Goal: Information Seeking & Learning: Learn about a topic

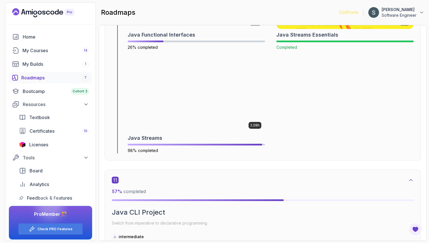
scroll to position [2302, 0]
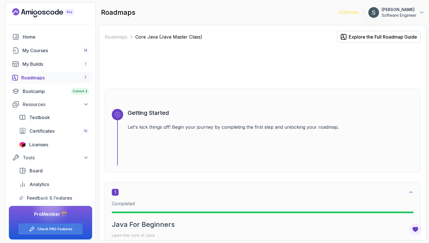
scroll to position [2302, 0]
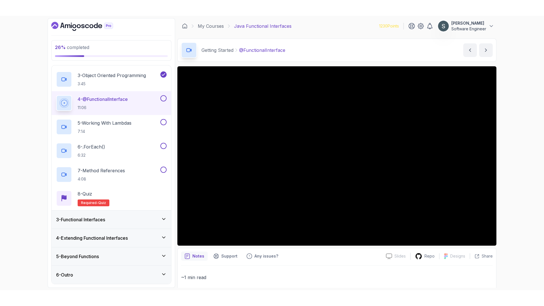
scroll to position [82, 0]
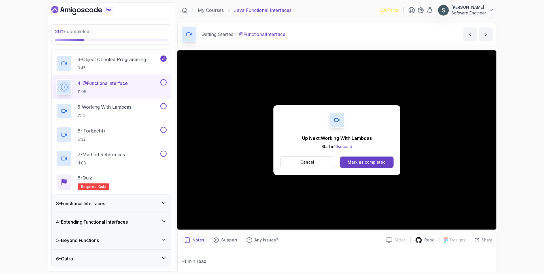
click at [165, 83] on button at bounding box center [163, 82] width 6 height 6
click at [357, 159] on button "Mark as completed" at bounding box center [367, 162] width 54 height 11
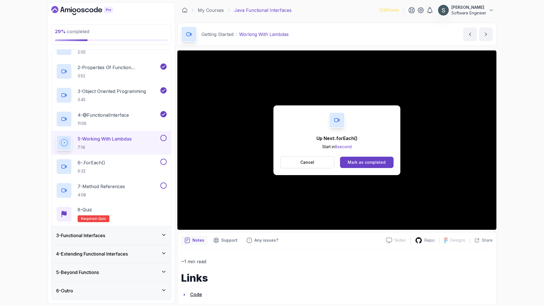
scroll to position [82, 0]
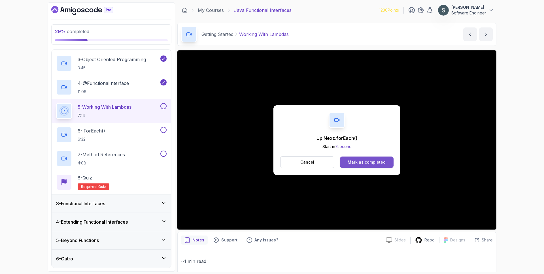
click at [362, 165] on button "Mark as completed" at bounding box center [367, 162] width 54 height 11
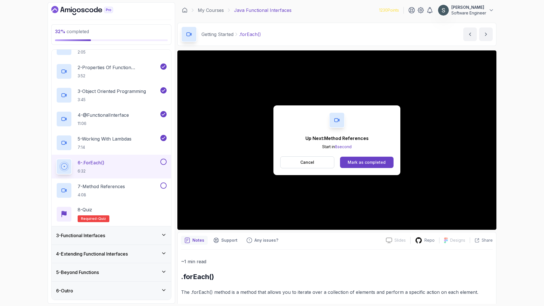
scroll to position [82, 0]
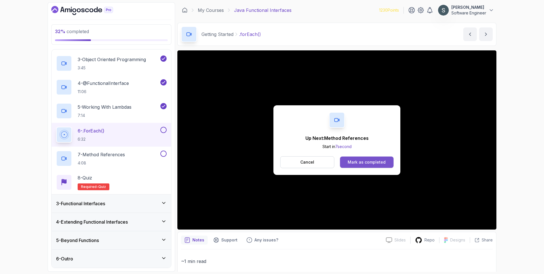
click at [367, 163] on div "Mark as completed" at bounding box center [367, 163] width 38 height 6
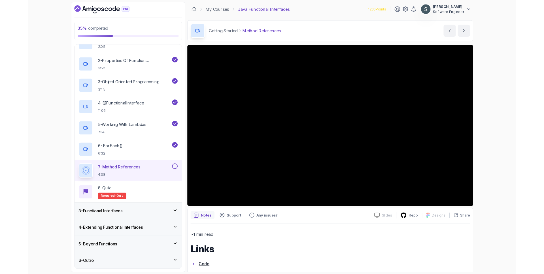
scroll to position [82, 0]
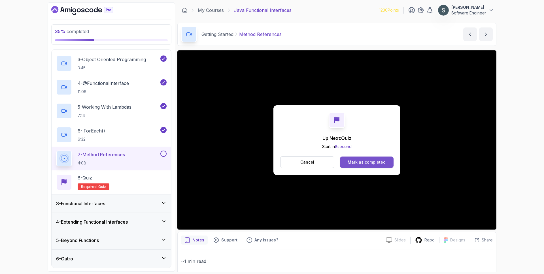
click at [369, 162] on div "Mark as completed" at bounding box center [367, 163] width 38 height 6
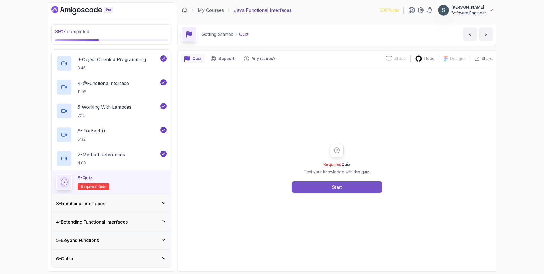
click at [327, 187] on button "Start" at bounding box center [337, 187] width 91 height 11
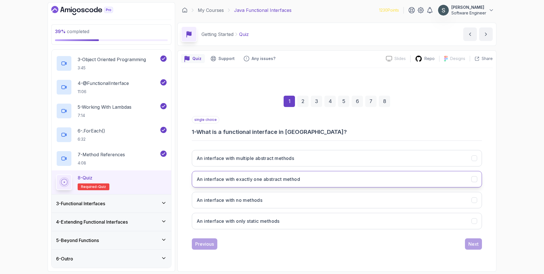
click at [312, 183] on button "An interface with exactly one abstract method" at bounding box center [337, 179] width 290 height 16
click at [478, 247] on div "Next" at bounding box center [474, 244] width 10 height 7
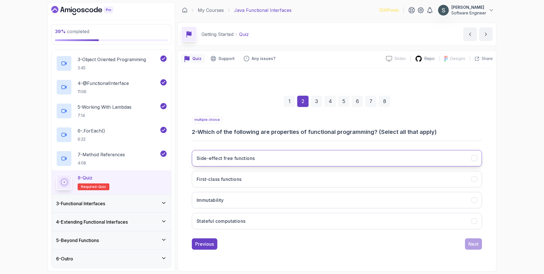
click at [359, 159] on button "Side-effect free functions" at bounding box center [337, 158] width 290 height 16
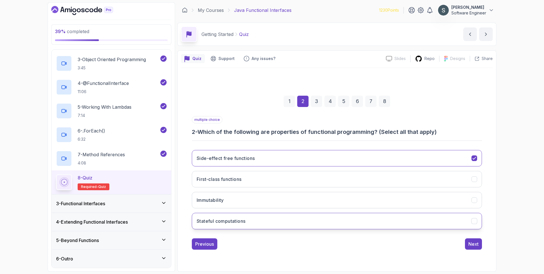
click at [375, 220] on button "Stateful computations" at bounding box center [337, 221] width 290 height 16
click at [474, 245] on div "Next" at bounding box center [474, 244] width 10 height 7
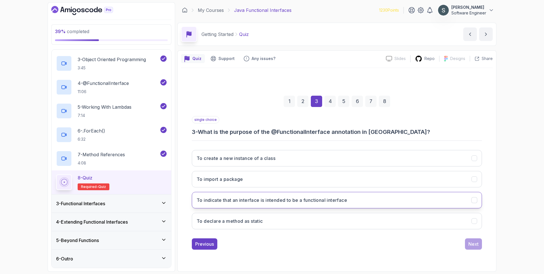
click at [415, 197] on button "To indicate that an interface is intended to be a functional interface" at bounding box center [337, 200] width 290 height 16
click at [475, 246] on div "Next" at bounding box center [474, 244] width 10 height 7
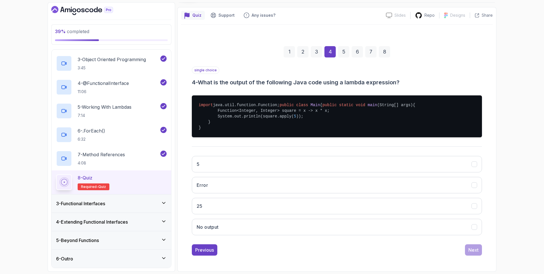
scroll to position [60, 0]
click at [303, 201] on button "25" at bounding box center [337, 206] width 290 height 16
click at [474, 249] on div "Next" at bounding box center [474, 250] width 10 height 7
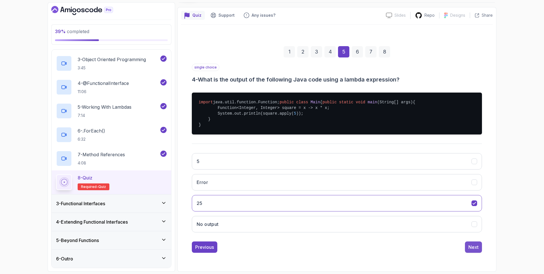
scroll to position [0, 0]
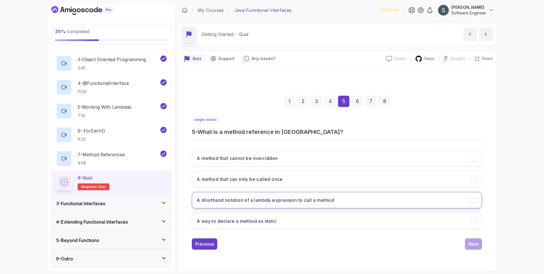
click at [369, 200] on button "A shorthand notation of a lambda expression to call a method" at bounding box center [337, 200] width 290 height 16
click at [477, 247] on div "Next" at bounding box center [474, 244] width 10 height 7
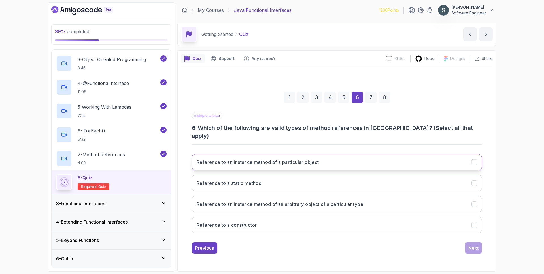
click at [349, 155] on button "Reference to an instance method of a particular object" at bounding box center [337, 162] width 290 height 16
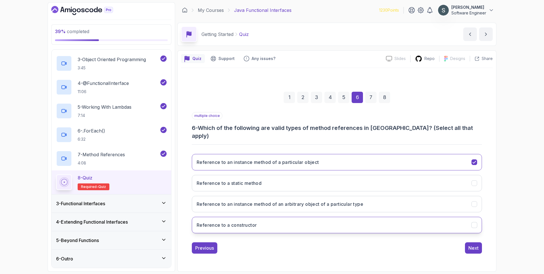
click at [339, 217] on button "Reference to a constructor" at bounding box center [337, 225] width 290 height 16
click at [340, 202] on h3 "Reference to an instance method of an arbitrary object of a particular type" at bounding box center [280, 204] width 167 height 7
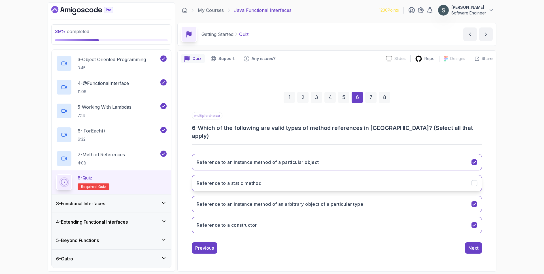
click at [347, 183] on button "Reference to a static method" at bounding box center [337, 183] width 290 height 16
click at [482, 245] on button "Next" at bounding box center [473, 248] width 17 height 11
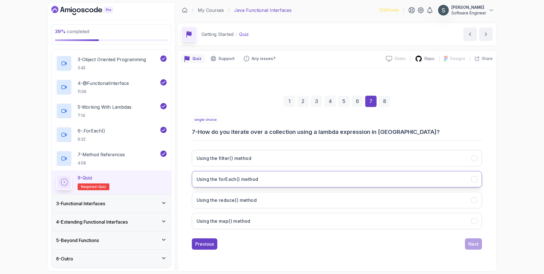
click at [327, 179] on button "Using the forEach() method" at bounding box center [337, 179] width 290 height 16
click at [466, 243] on button "Next" at bounding box center [473, 244] width 17 height 11
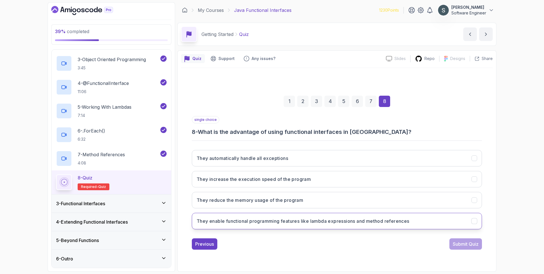
click at [440, 217] on button "They enable functional programming features like lambda expressions and method …" at bounding box center [337, 221] width 290 height 16
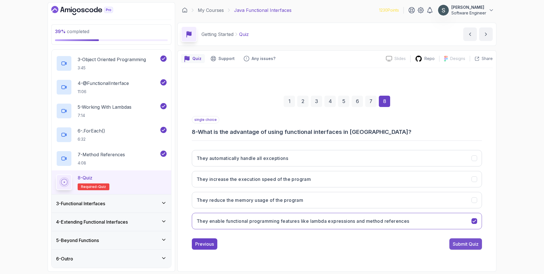
click at [473, 242] on div "Submit Quiz" at bounding box center [466, 244] width 26 height 7
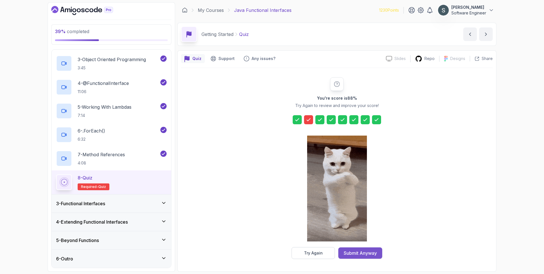
click at [357, 252] on div "Submit Anyway" at bounding box center [360, 253] width 33 height 7
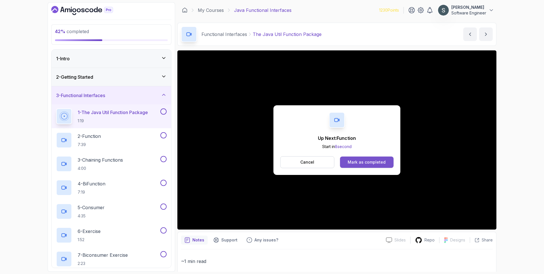
click at [359, 160] on div "Mark as completed" at bounding box center [367, 163] width 38 height 6
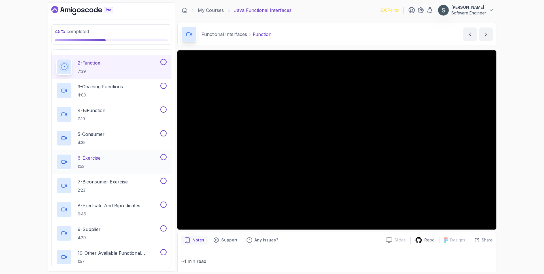
scroll to position [154, 0]
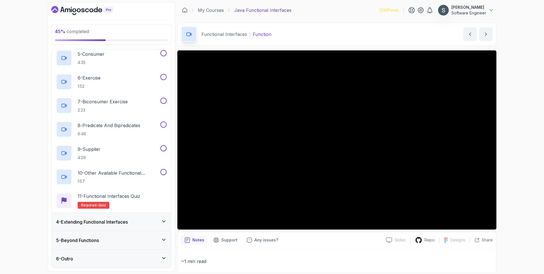
click at [135, 221] on div "4 - Extending Functional Interfaces" at bounding box center [111, 222] width 111 height 7
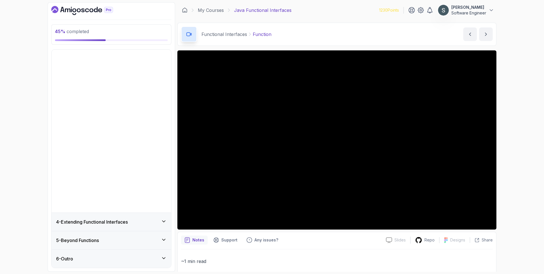
scroll to position [0, 0]
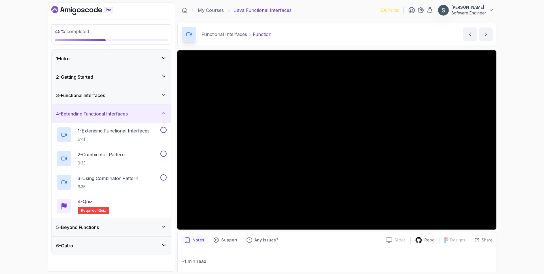
click at [134, 117] on div "4 - Extending Functional Interfaces" at bounding box center [111, 114] width 111 height 7
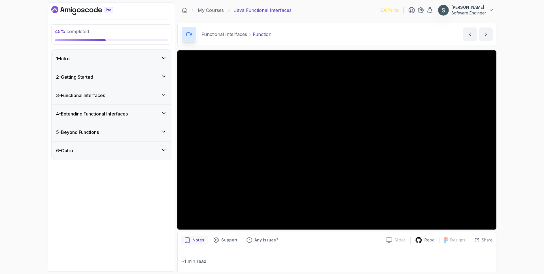
click at [130, 93] on div "3 - Functional Interfaces" at bounding box center [111, 95] width 111 height 7
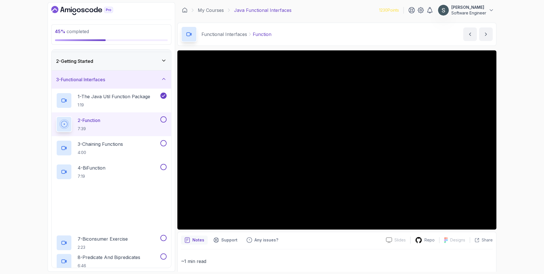
scroll to position [16, 0]
click at [165, 119] on button at bounding box center [163, 119] width 6 height 6
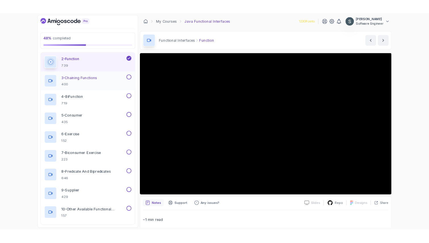
scroll to position [72, 0]
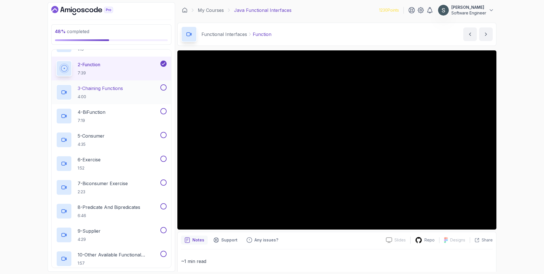
click at [111, 90] on p "3 - Chaining Functions" at bounding box center [100, 88] width 45 height 7
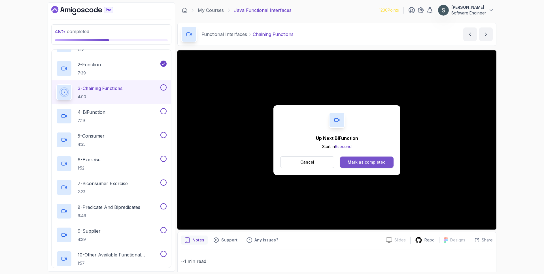
click at [369, 160] on div "Mark as completed" at bounding box center [367, 163] width 38 height 6
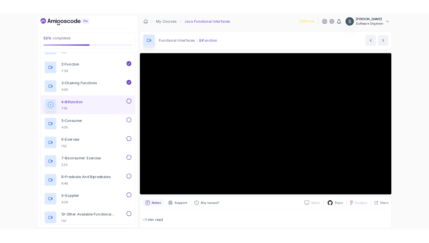
scroll to position [72, 0]
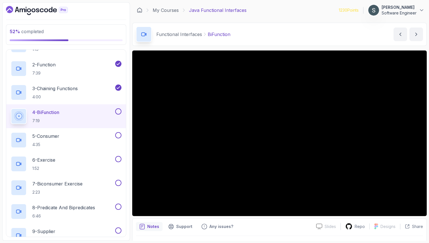
click at [118, 110] on button at bounding box center [118, 111] width 6 height 6
click at [79, 132] on div "5 - Consumer 4:35" at bounding box center [62, 140] width 103 height 16
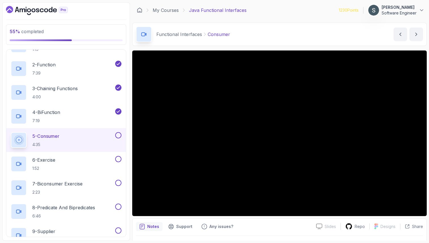
click at [11, 132] on button "5 - Consumer 4:35" at bounding box center [66, 140] width 111 height 16
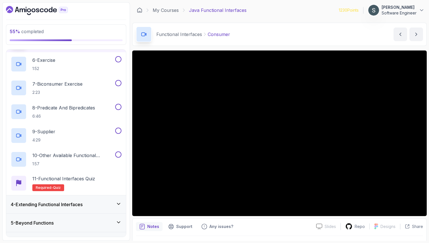
scroll to position [185, 0]
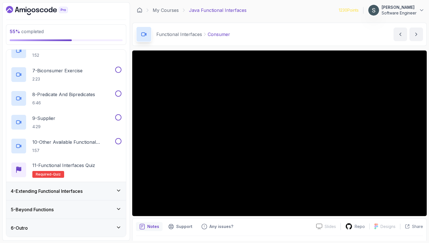
click at [71, 209] on div "5 - Beyond Functions" at bounding box center [66, 209] width 111 height 7
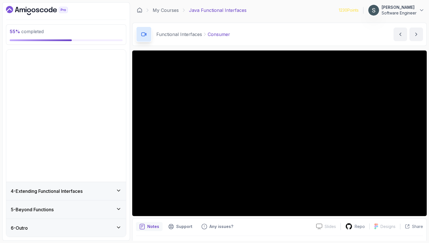
scroll to position [0, 0]
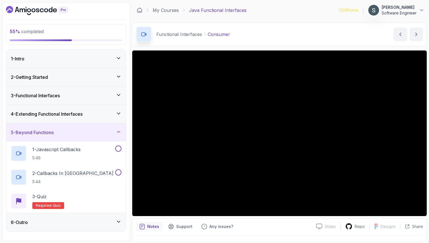
click at [91, 132] on div "5 - Beyond Functions" at bounding box center [66, 132] width 111 height 7
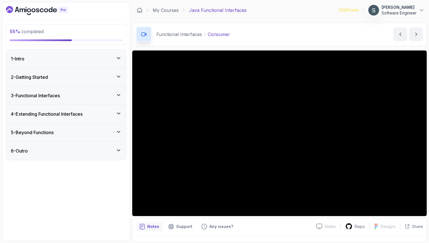
click at [85, 98] on div "3 - Functional Interfaces" at bounding box center [66, 95] width 111 height 7
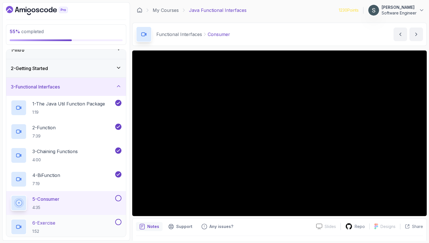
scroll to position [14, 0]
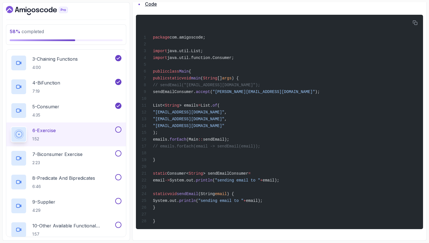
scroll to position [285, 0]
drag, startPoint x: 168, startPoint y: 208, endPoint x: 141, endPoint y: 133, distance: 80.0
click at [141, 133] on div "package com.amigoscode; import java.util.List; import java.util.function.Consum…" at bounding box center [279, 121] width 278 height 207
click at [256, 107] on div "package com.amigoscode; import java.util.List; import java.util.function.Consum…" at bounding box center [279, 121] width 278 height 207
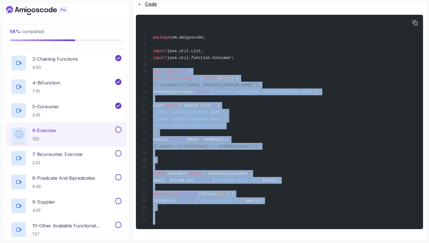
drag, startPoint x: 158, startPoint y: 221, endPoint x: 141, endPoint y: 67, distance: 155.4
click at [141, 67] on div "package com.amigoscode; import java.util.List; import java.util.function.Consum…" at bounding box center [279, 121] width 278 height 207
copy code "public class Main { public static void main ( String [] args ) { // sendEmail("…"
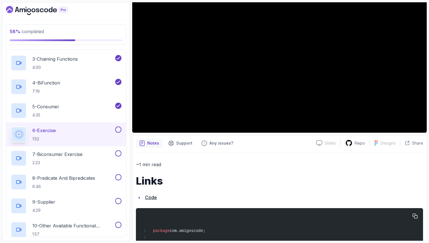
scroll to position [0, 0]
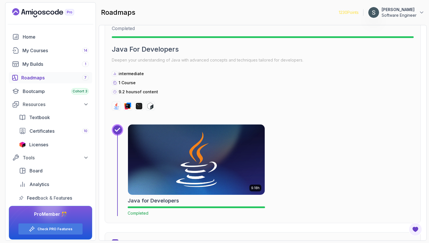
scroll to position [626, 0]
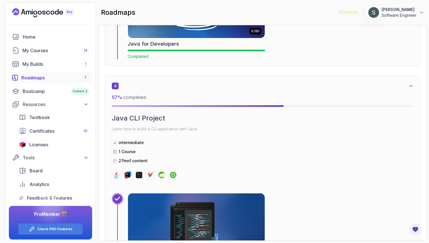
scroll to position [830, 0]
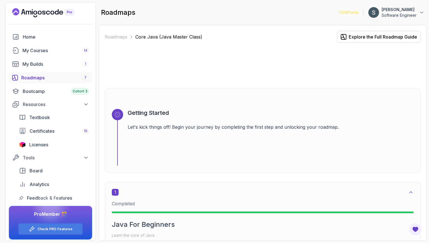
scroll to position [830, 0]
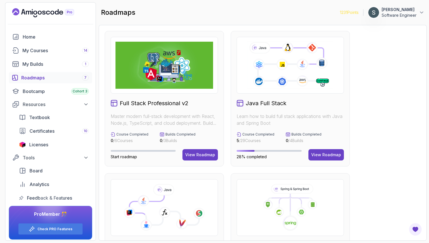
click at [157, 207] on icon at bounding box center [163, 209] width 69 height 29
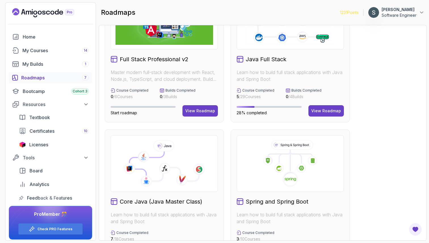
scroll to position [44, 0]
click at [159, 203] on h2 "Core Java (Java Master Class)" at bounding box center [161, 201] width 82 height 8
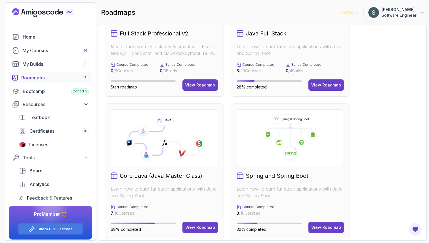
scroll to position [70, 0]
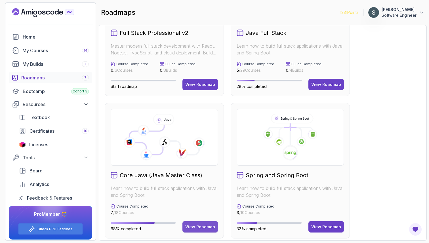
click at [203, 230] on button "View Roadmap" at bounding box center [199, 226] width 35 height 11
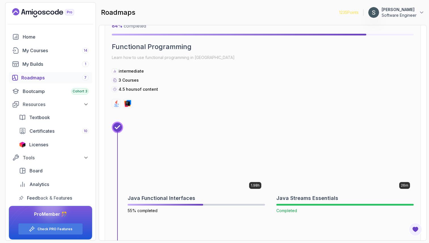
scroll to position [2209, 0]
